Goal: Use online tool/utility: Use online tool/utility

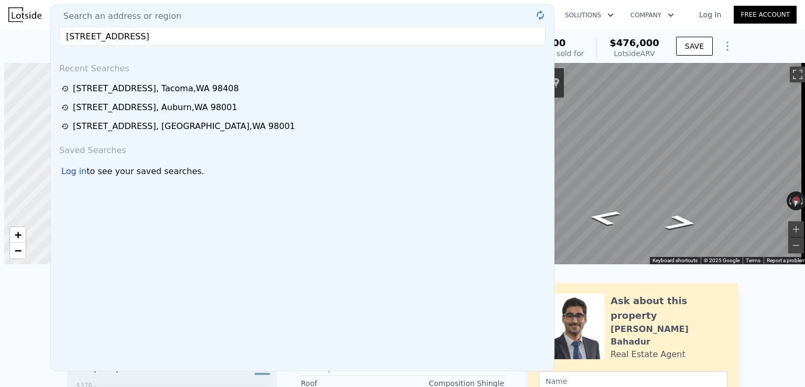
scroll to position [0, 4]
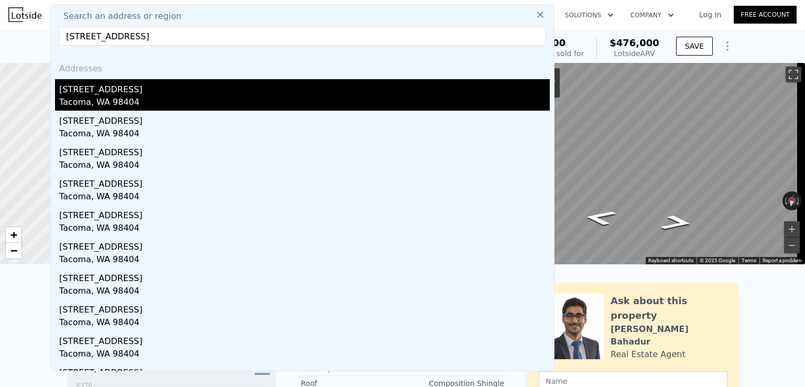
type input "[STREET_ADDRESS]"
click at [118, 96] on div "Tacoma, WA 98404" at bounding box center [304, 103] width 490 height 15
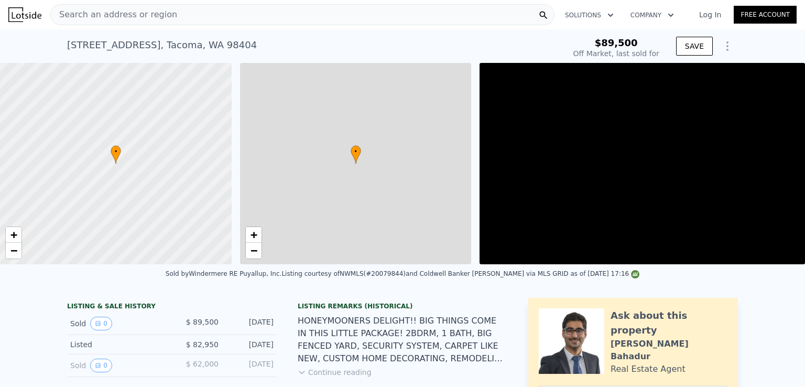
type input "-$ 97,742"
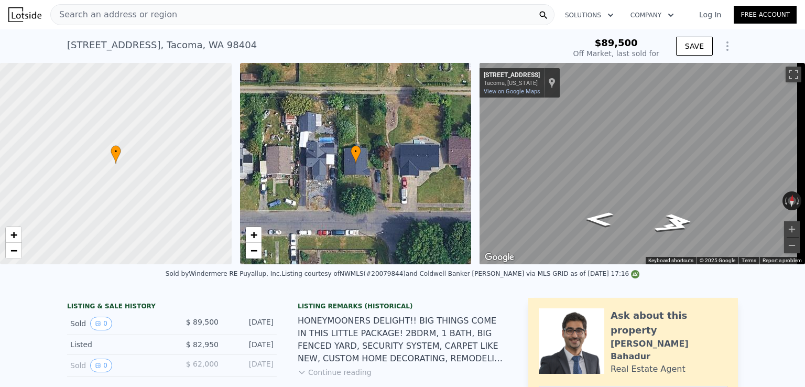
click at [620, 45] on span "$89,500" at bounding box center [616, 42] width 43 height 11
copy span "$89,500"
type input "$ 402,000"
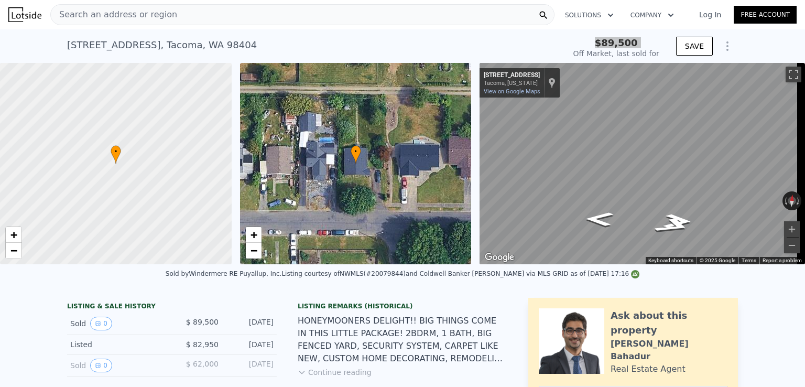
type input "$ 275,717"
